Goal: Information Seeking & Learning: Learn about a topic

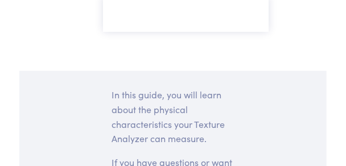
scroll to position [479, 0]
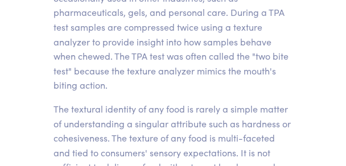
scroll to position [137, 0]
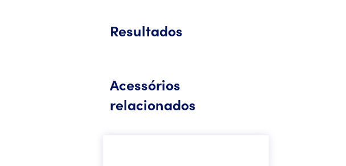
scroll to position [193, 0]
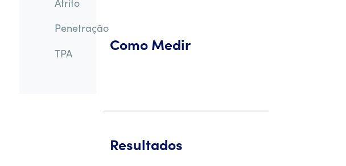
click at [166, 49] on font "Como Medir" at bounding box center [150, 44] width 81 height 20
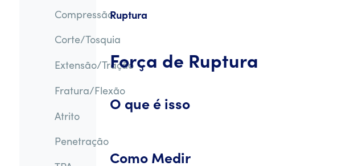
scroll to position [79, 0]
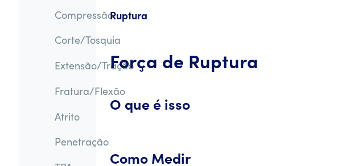
click at [164, 59] on font "Força de Ruptura" at bounding box center [184, 61] width 149 height 26
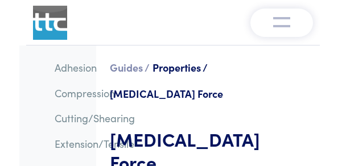
scroll to position [79, 0]
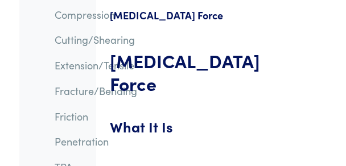
click at [96, 65] on link "Extension/Tensile" at bounding box center [95, 65] width 80 height 14
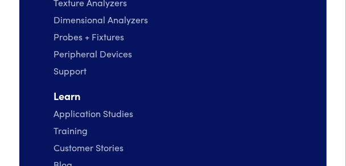
scroll to position [365, 0]
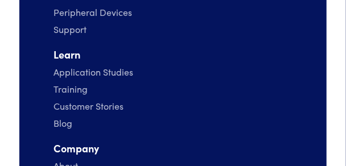
click at [96, 74] on link "Application Studies" at bounding box center [94, 72] width 80 height 13
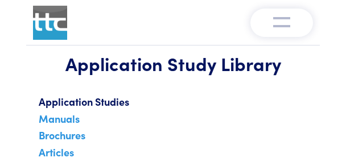
scroll to position [114, 0]
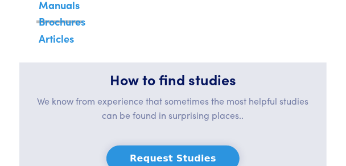
click at [66, 10] on link "Manuals" at bounding box center [59, 9] width 46 height 28
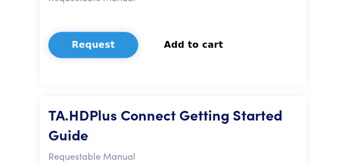
scroll to position [820, 0]
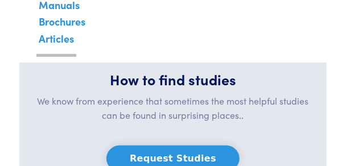
click at [56, 39] on link "Articles" at bounding box center [56, 43] width 40 height 28
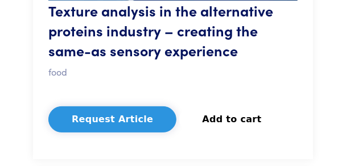
scroll to position [3327, 0]
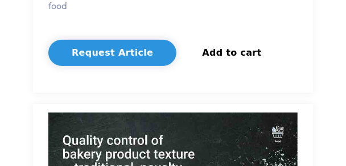
click at [78, 50] on button "Request Article" at bounding box center [112, 53] width 128 height 26
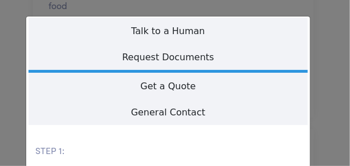
click at [36, 11] on div "**********" at bounding box center [175, 83] width 350 height 166
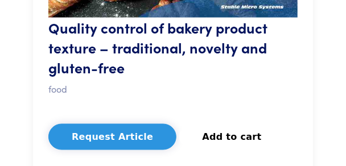
scroll to position [3782, 0]
